Goal: Task Accomplishment & Management: Manage account settings

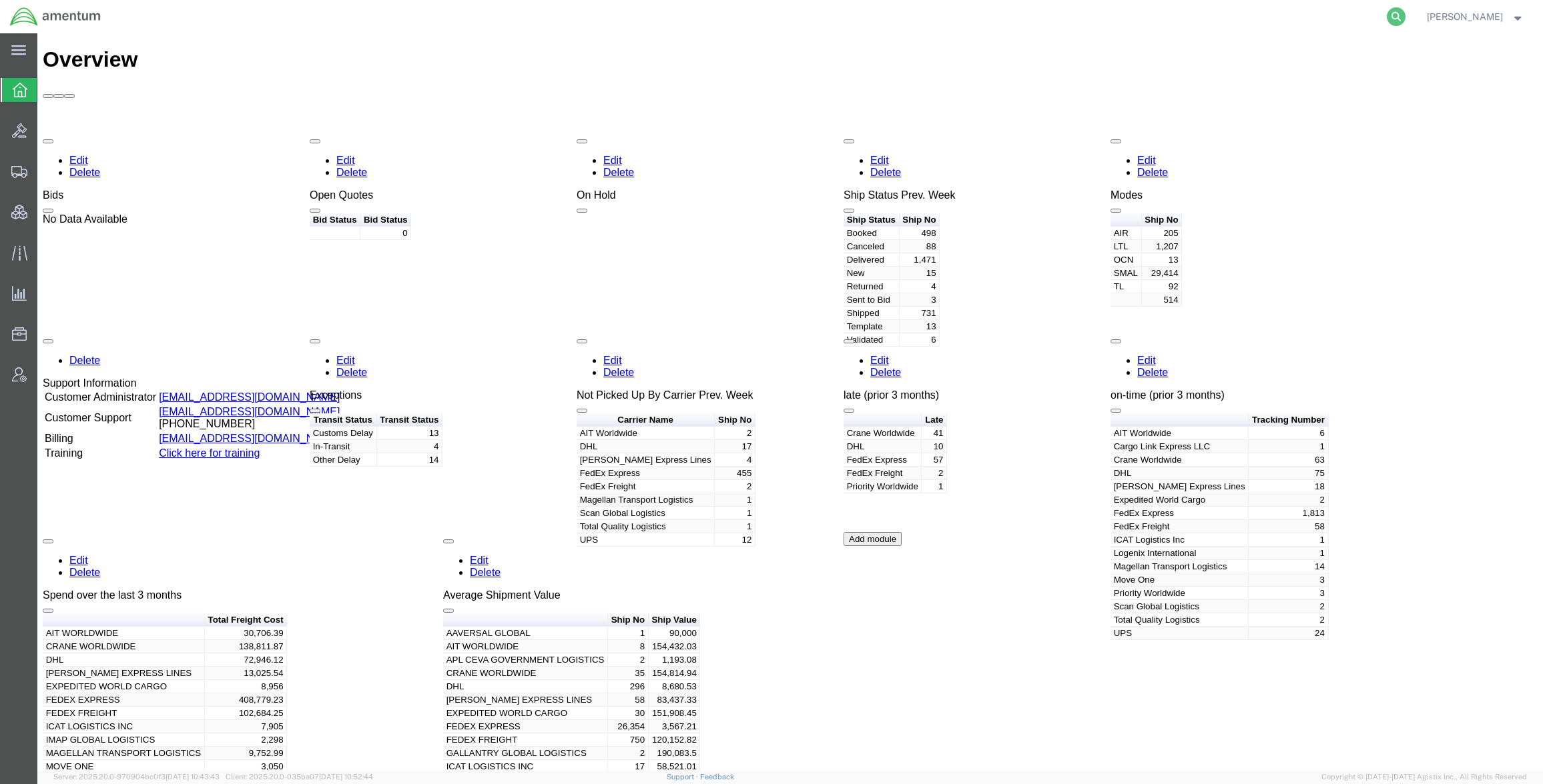
click at [1388, 13] on icon at bounding box center [1396, 17] width 19 height 19
paste input "5385736296"
type input "5385736296"
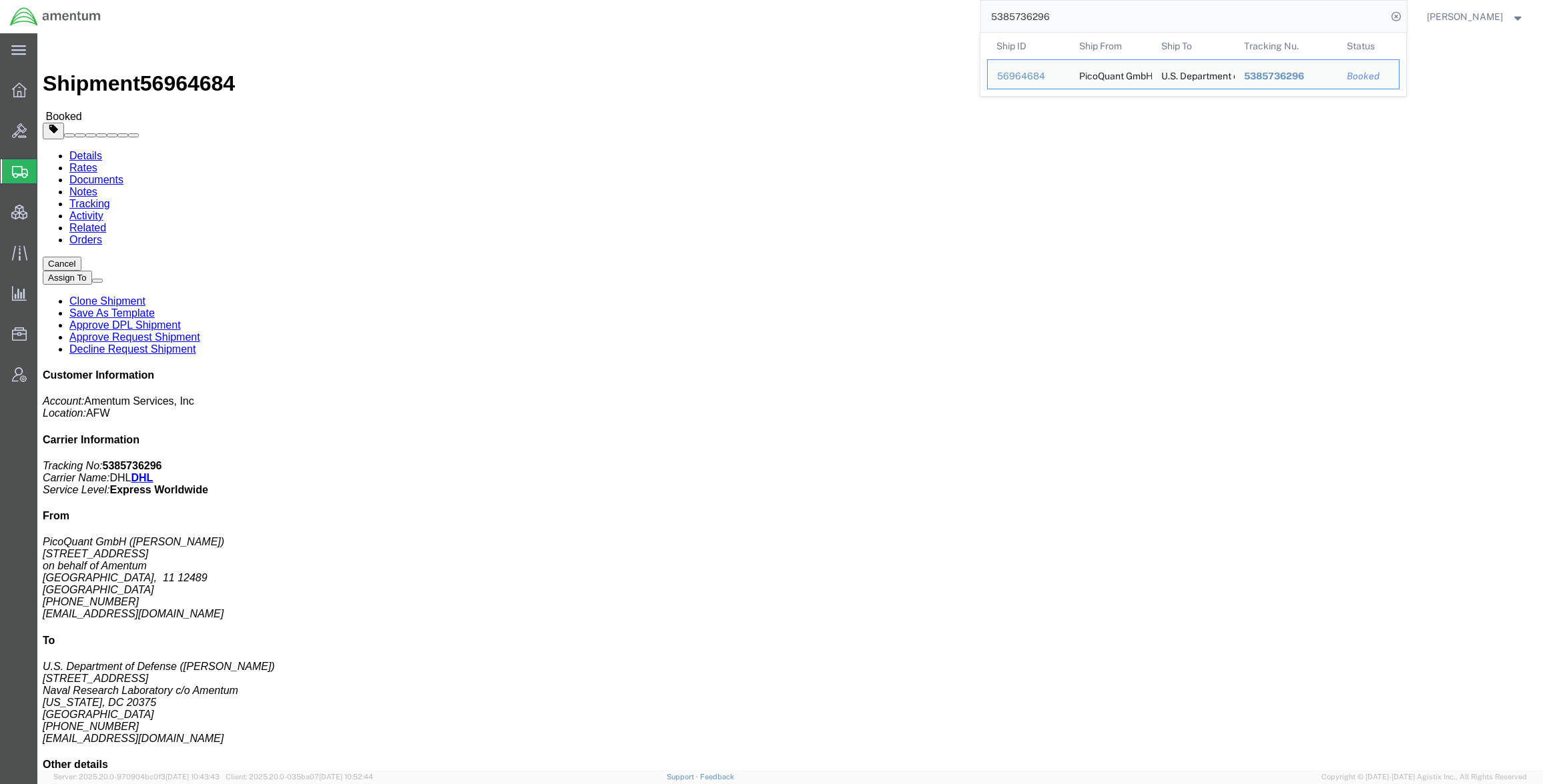
click div "Package Information Total shipment is made up of 2 packages containing 2 pieces…"
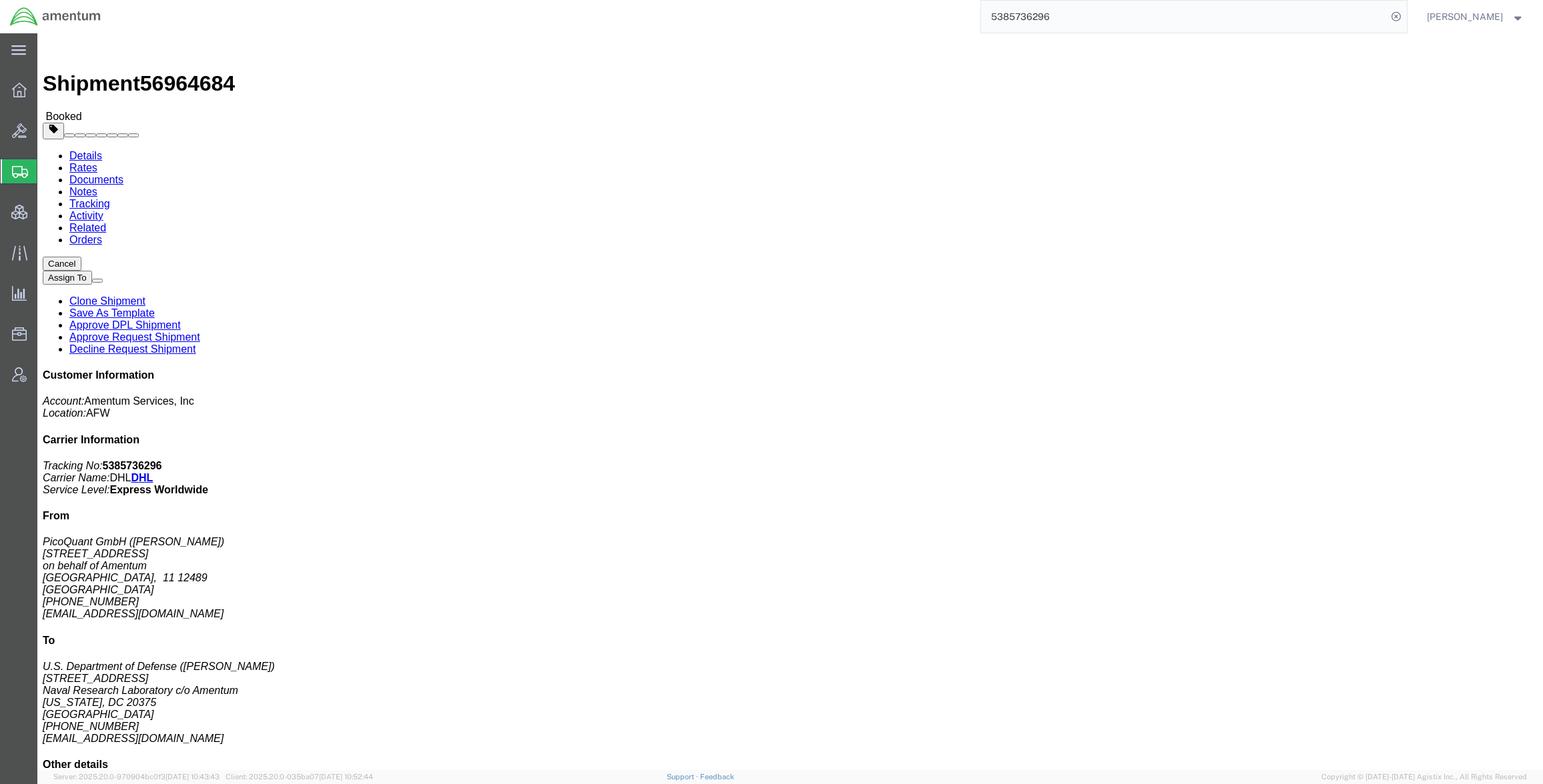
click span "button"
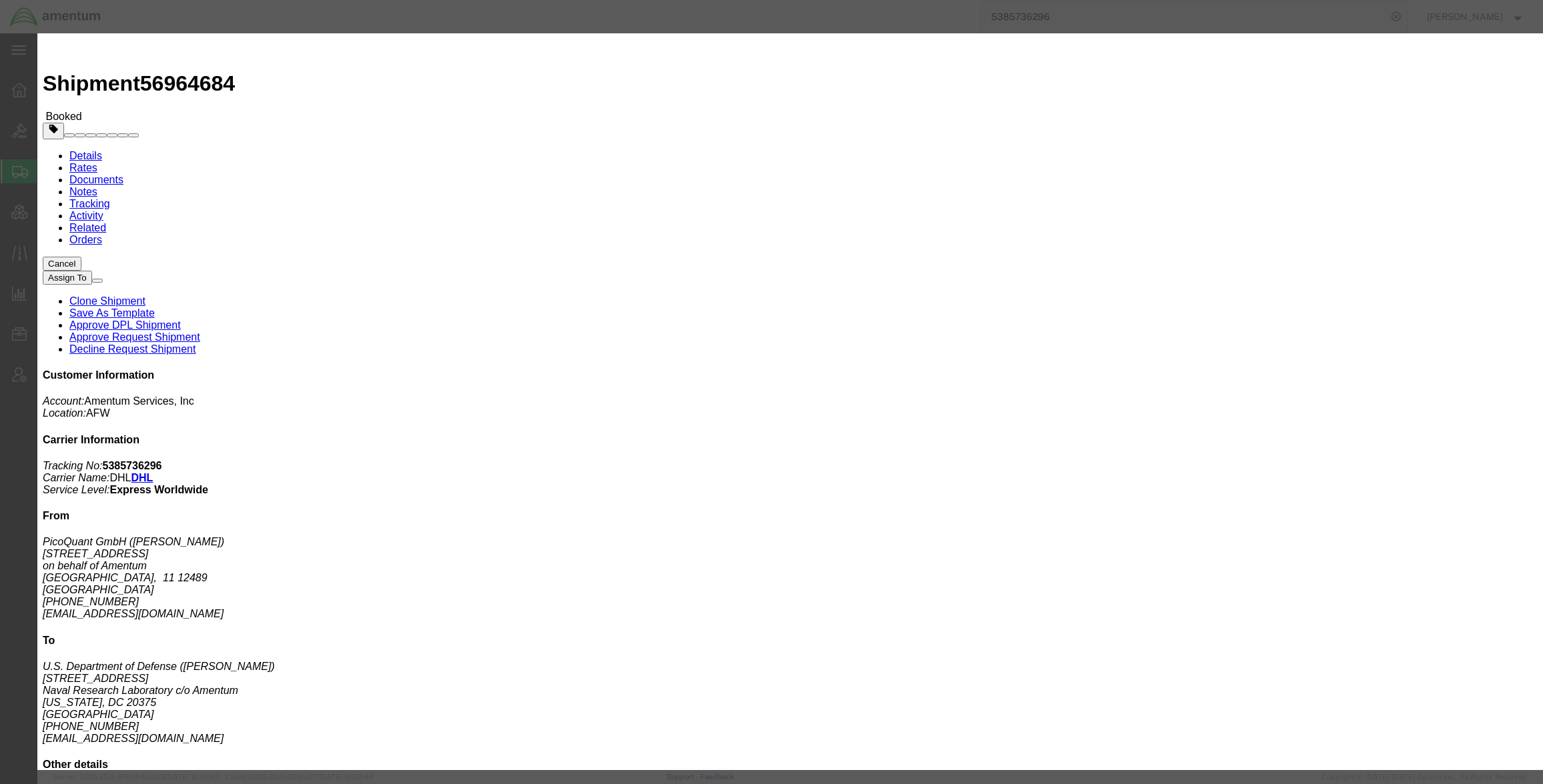
click button "Add another reference"
click select "Select Account Type Activity ID Airline Appointment Number ASN Batch Request # …"
select select "PICKUPREQ"
click select "Select Account Type Activity ID Airline Appointment Number ASN Batch Request # …"
click input "text"
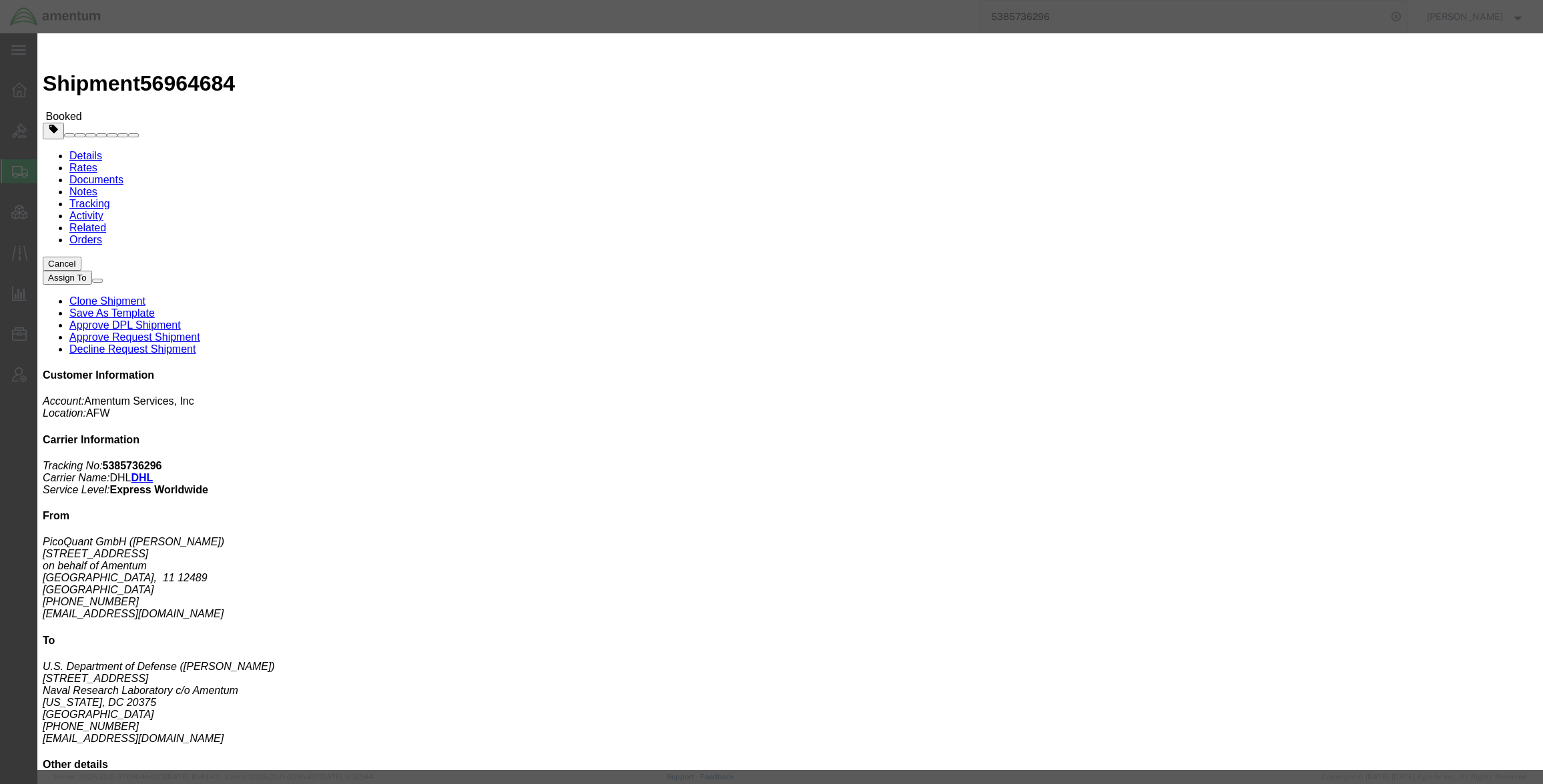
paste input "AME251006559979"
type input "AME251006559979"
click button "Save"
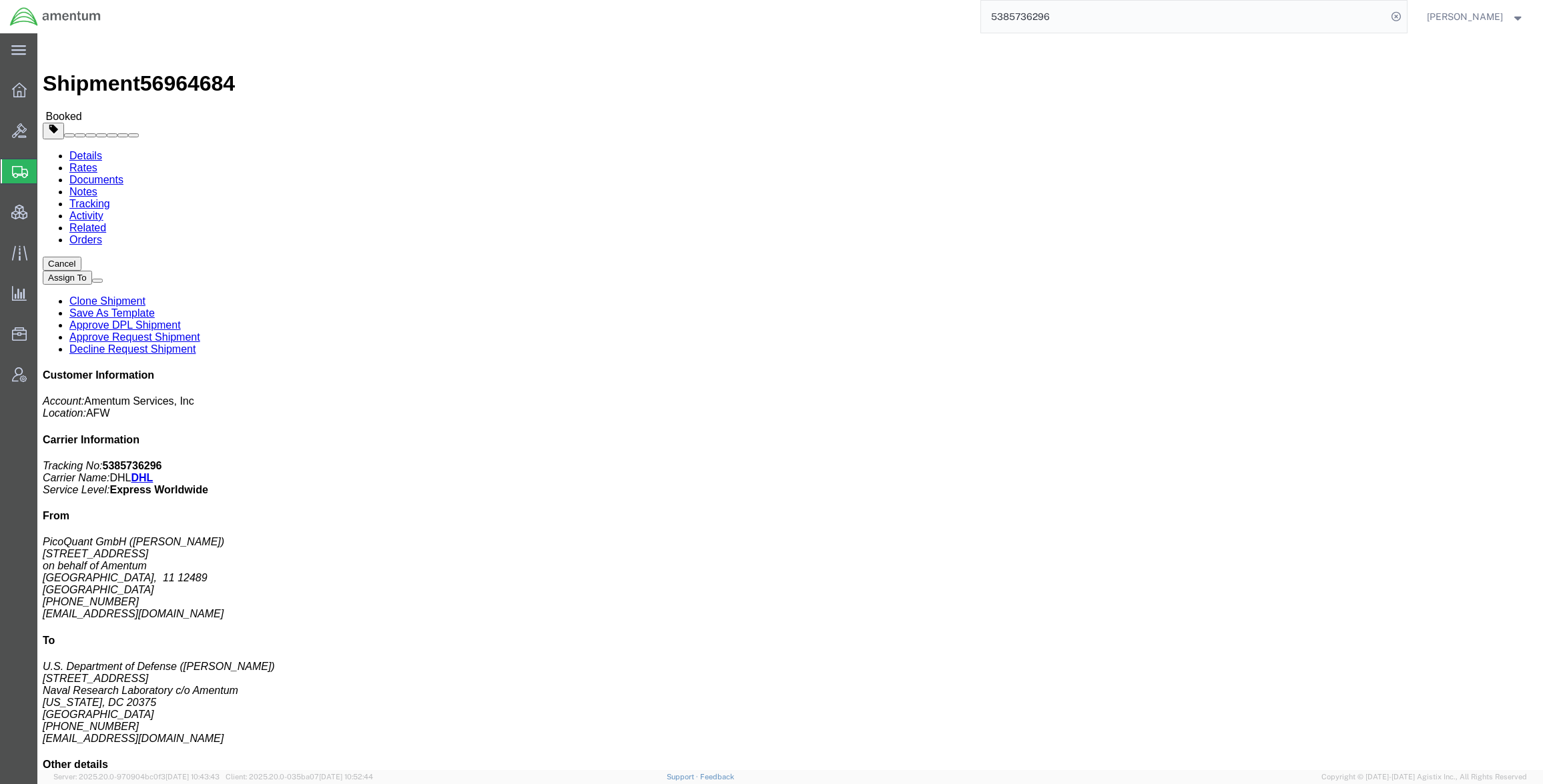
click link "Documents"
